Goal: Transaction & Acquisition: Purchase product/service

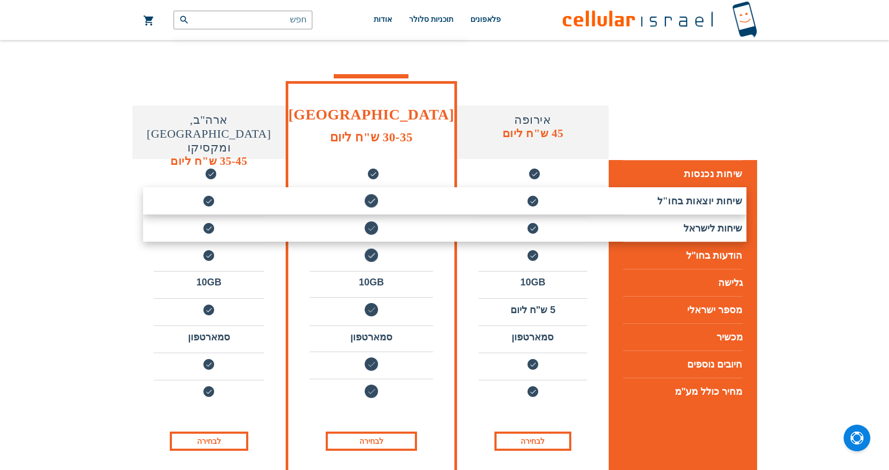
scroll to position [160, 0]
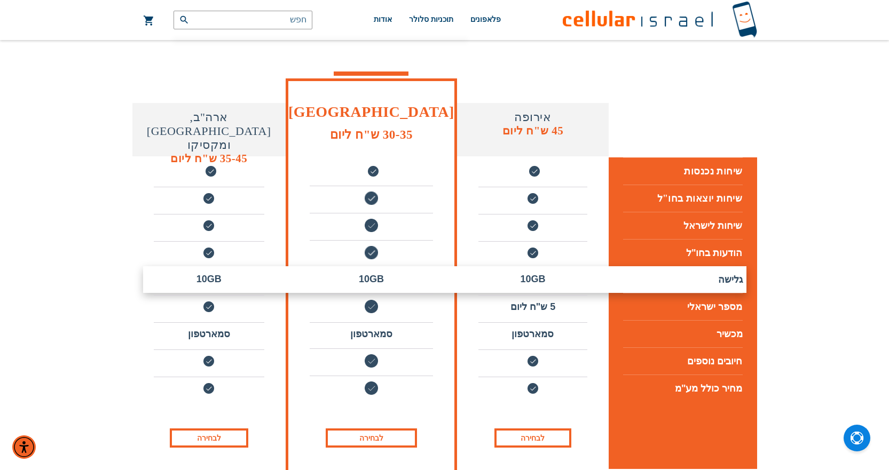
click at [534, 277] on li "10GB" at bounding box center [532, 280] width 109 height 22
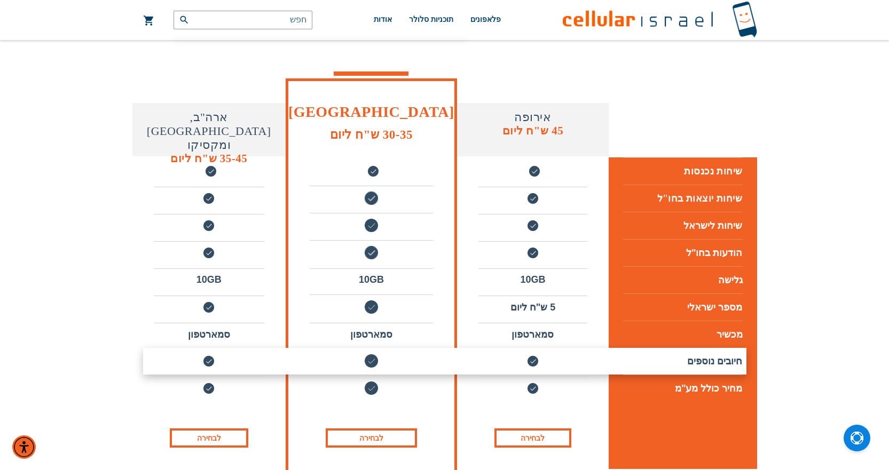
click at [528, 349] on tr "חיובים נוספים" at bounding box center [444, 361] width 625 height 27
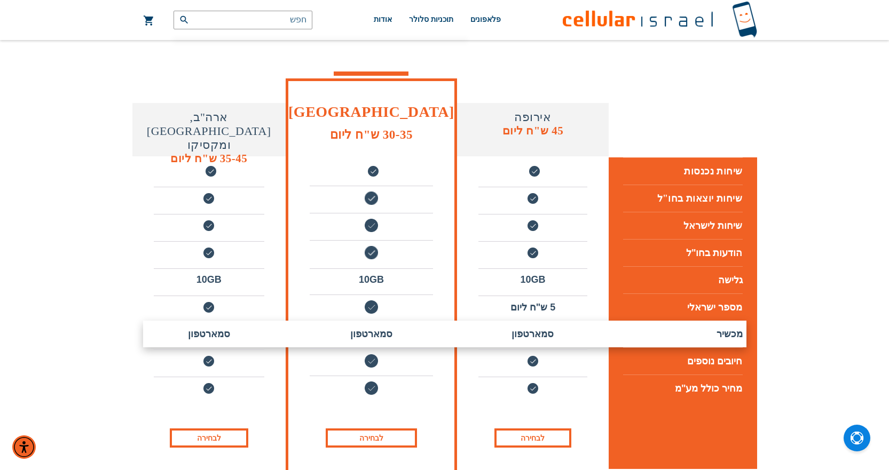
click at [535, 342] on li "סמארטפון" at bounding box center [532, 334] width 109 height 22
click at [532, 341] on li "סמארטפון" at bounding box center [532, 334] width 109 height 22
click at [538, 339] on li "סמארטפון" at bounding box center [532, 334] width 109 height 22
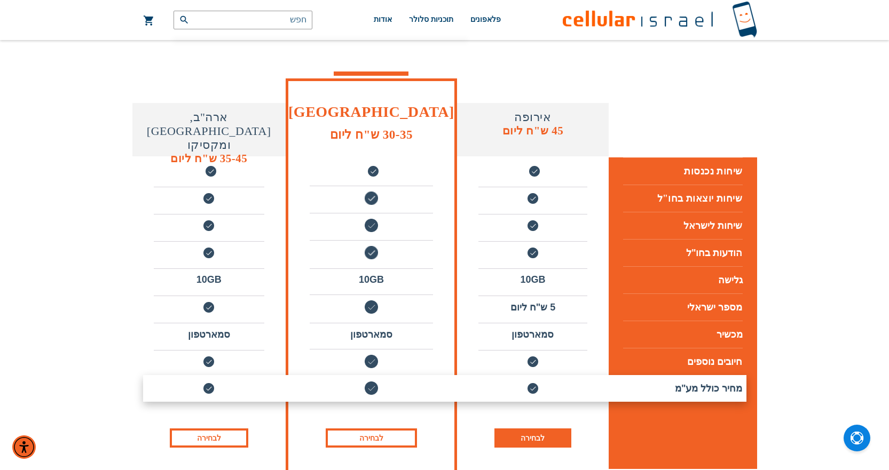
drag, startPoint x: 536, startPoint y: 442, endPoint x: 540, endPoint y: 438, distance: 6.1
click at [536, 441] on link "לבחירה" at bounding box center [532, 438] width 77 height 19
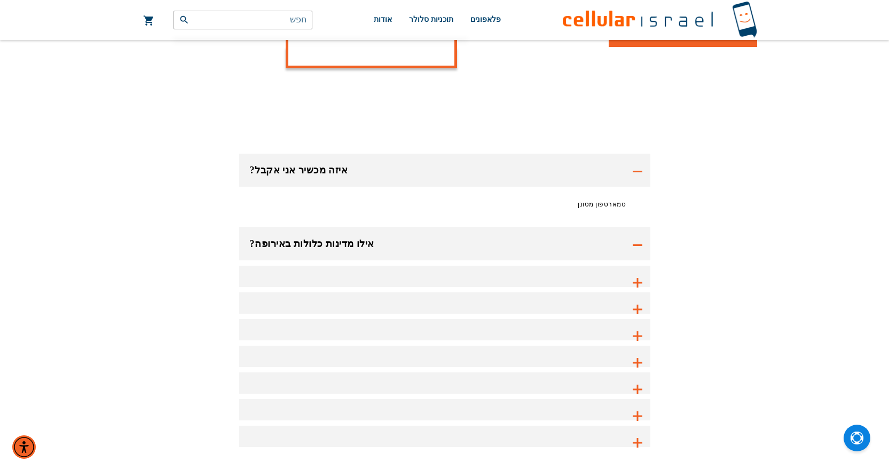
scroll to position [587, 0]
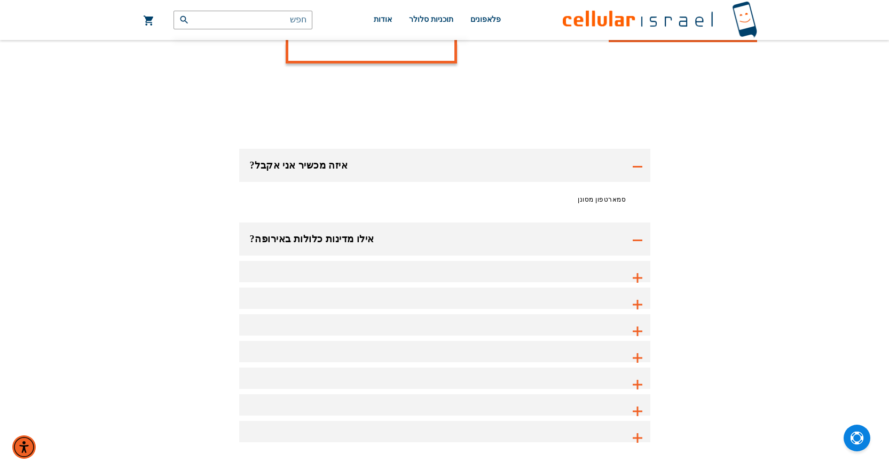
drag, startPoint x: 591, startPoint y: 208, endPoint x: 576, endPoint y: 202, distance: 15.9
click at [590, 207] on div "סמארטפון מסונן" at bounding box center [444, 199] width 411 height 35
